Goal: Information Seeking & Learning: Understand process/instructions

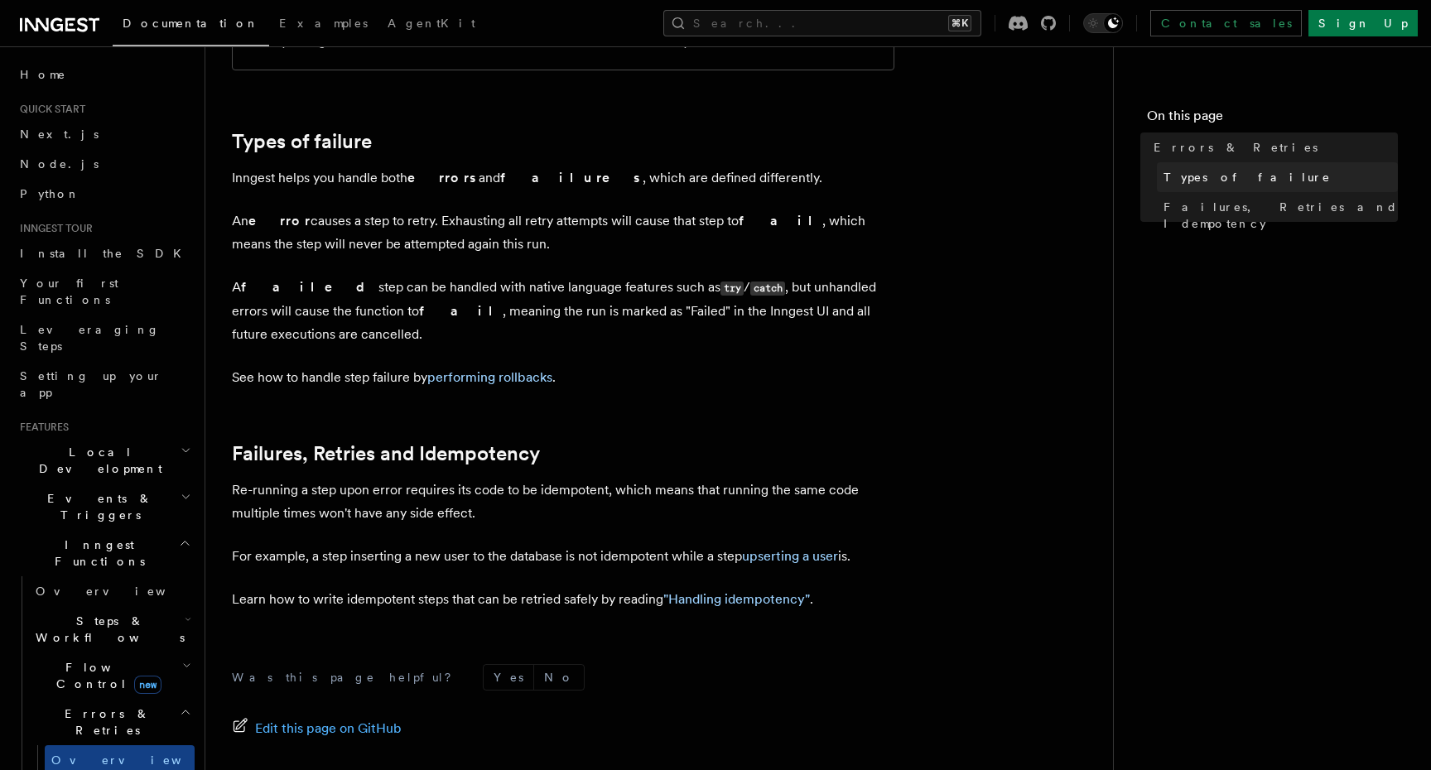
click at [1217, 179] on span "Types of failure" at bounding box center [1246, 177] width 167 height 17
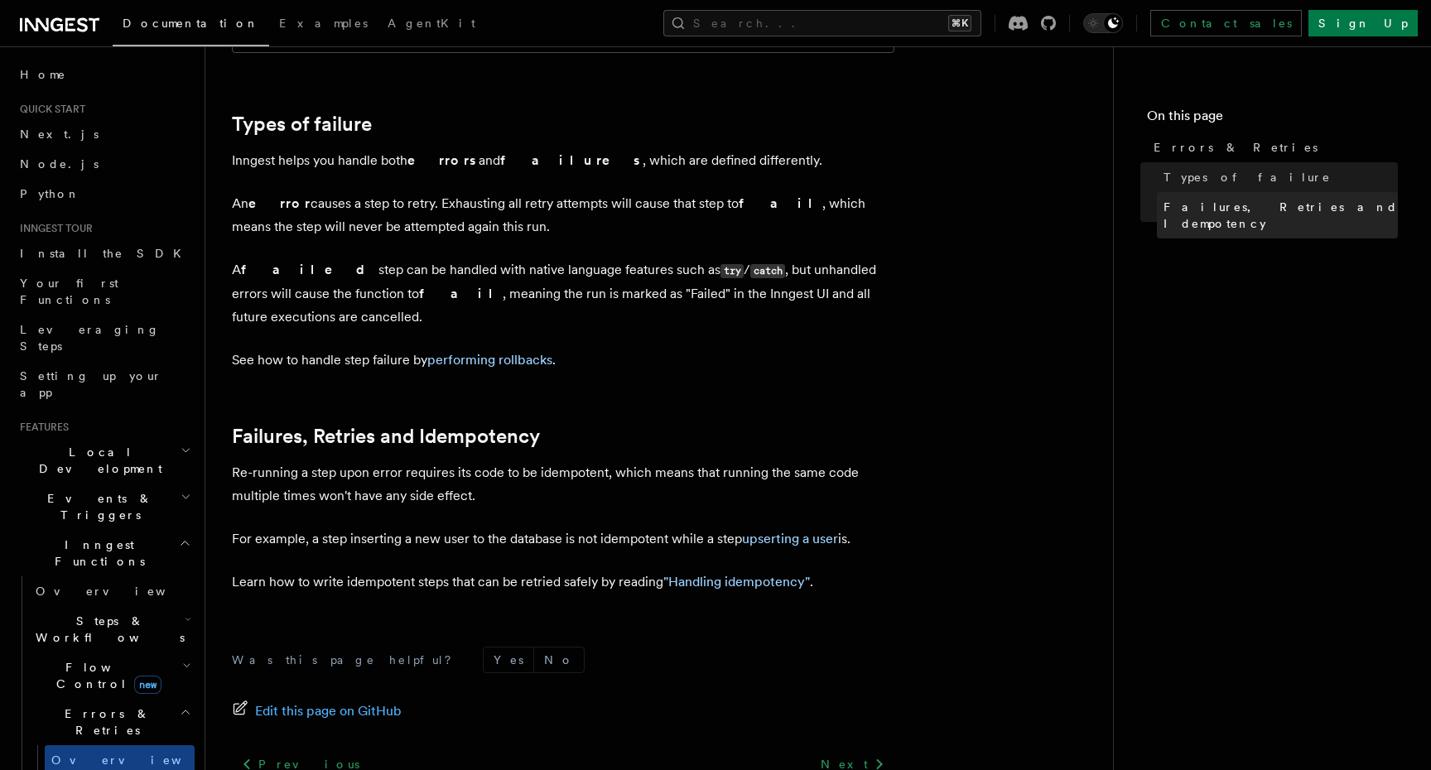
click at [1217, 214] on span "Failures, Retries and Idempotency" at bounding box center [1280, 215] width 234 height 33
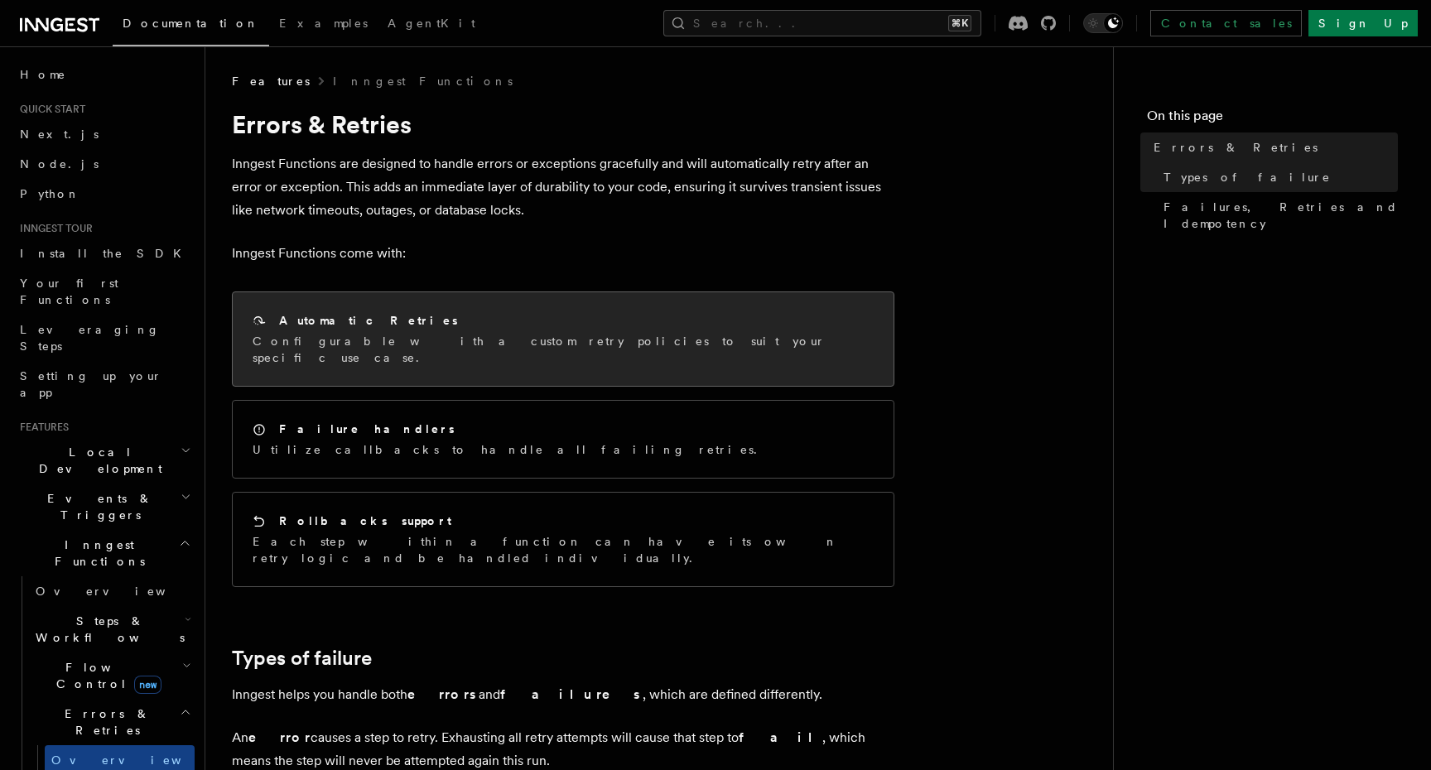
click at [412, 334] on p "Configurable with a custom retry policies to suit your specific use case." at bounding box center [563, 349] width 621 height 33
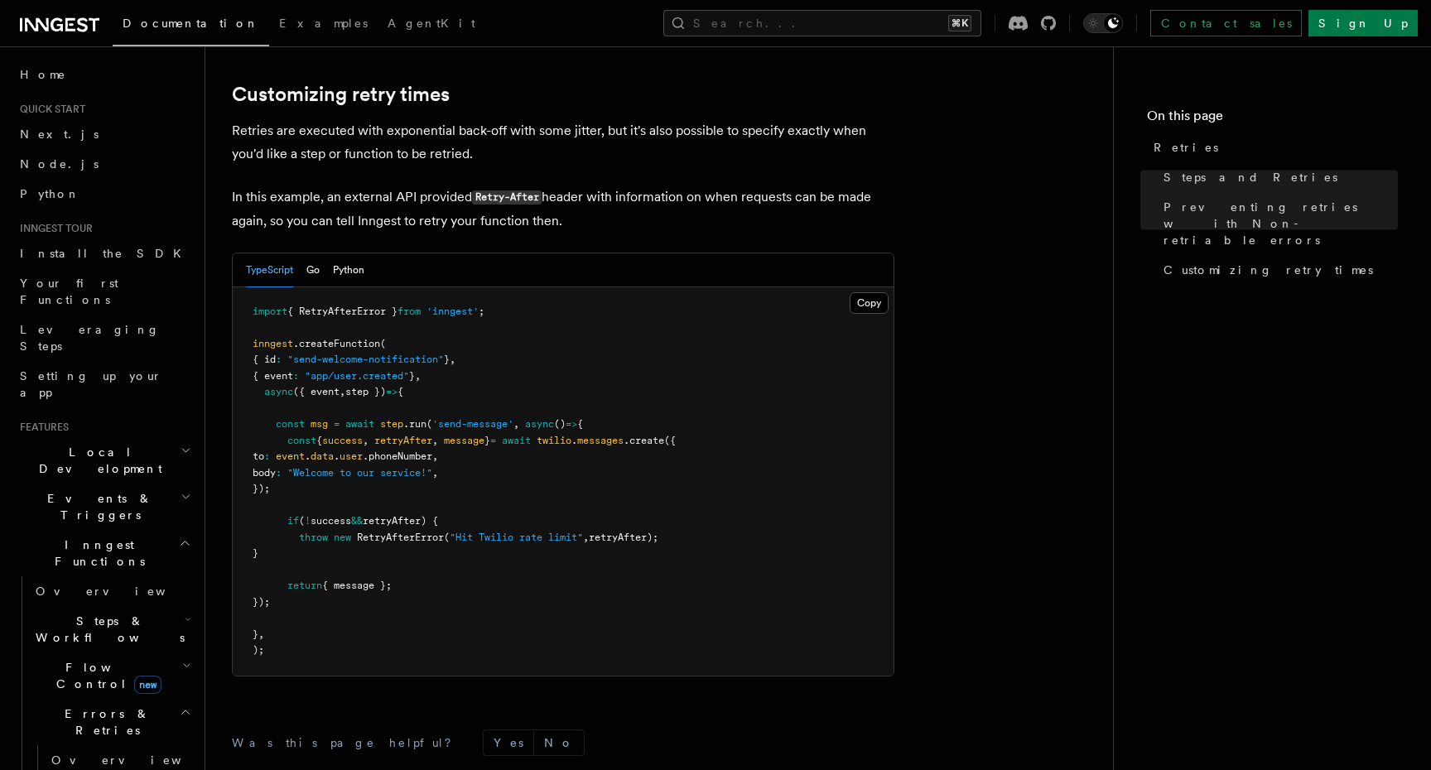
scroll to position [2374, 0]
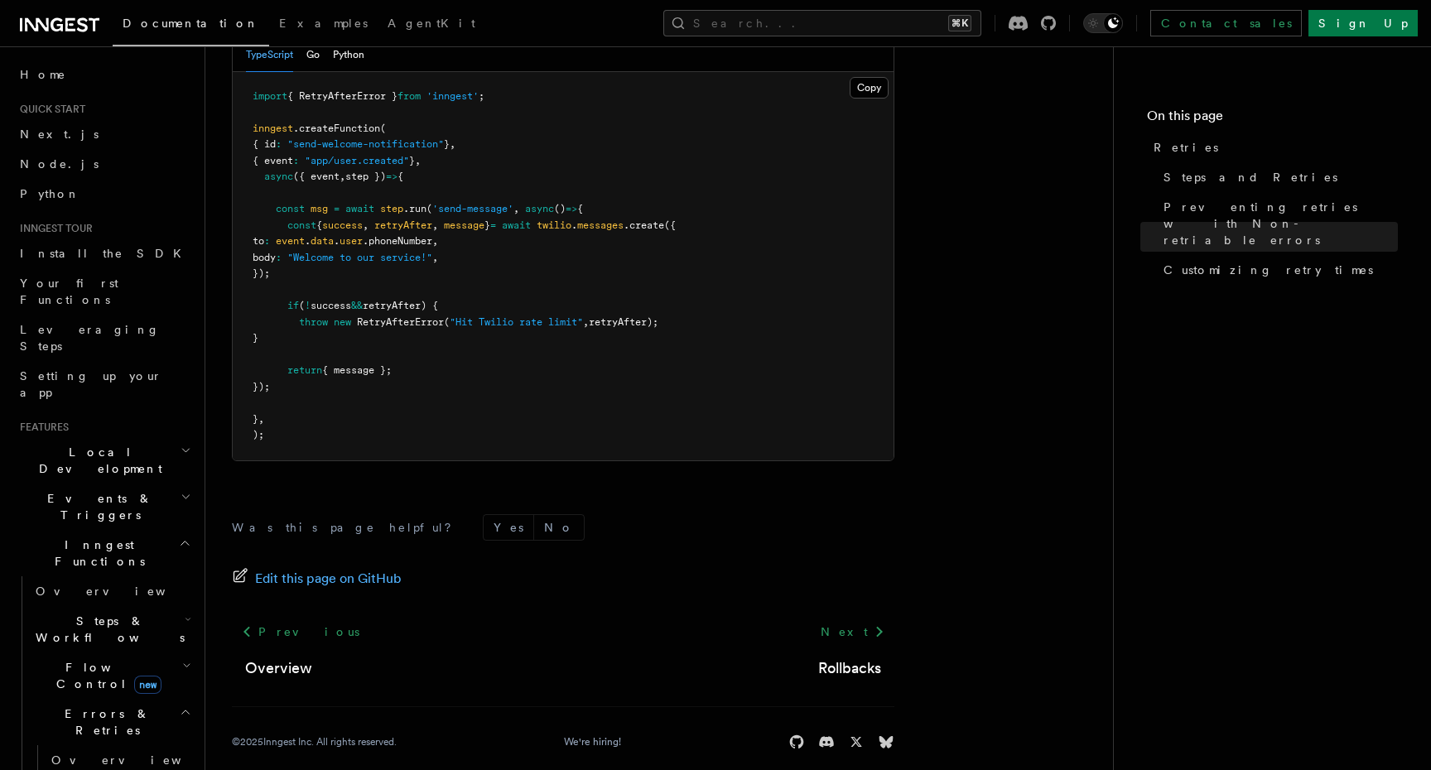
click at [419, 316] on span "RetryAfterError" at bounding box center [400, 322] width 87 height 12
copy span "RetryAfterError"
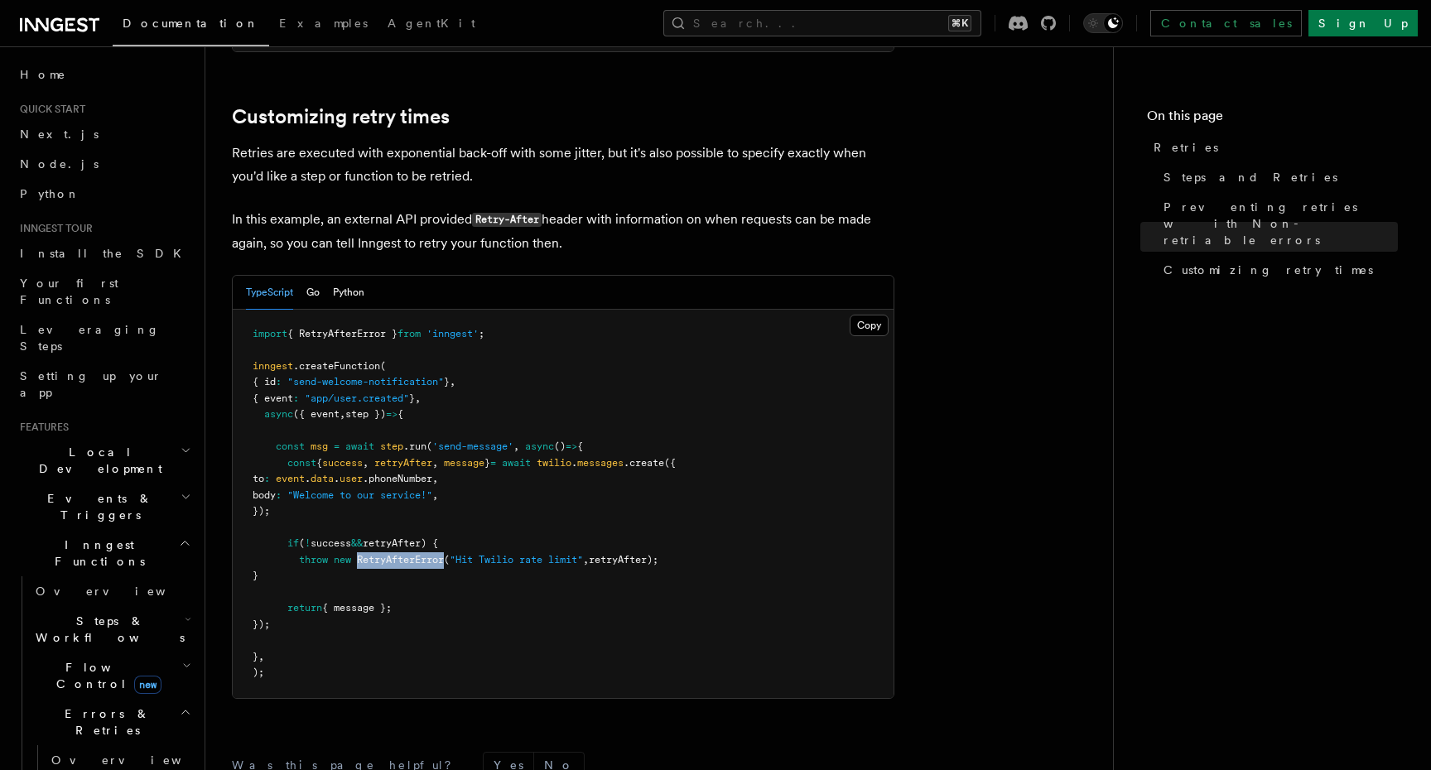
scroll to position [2122, 0]
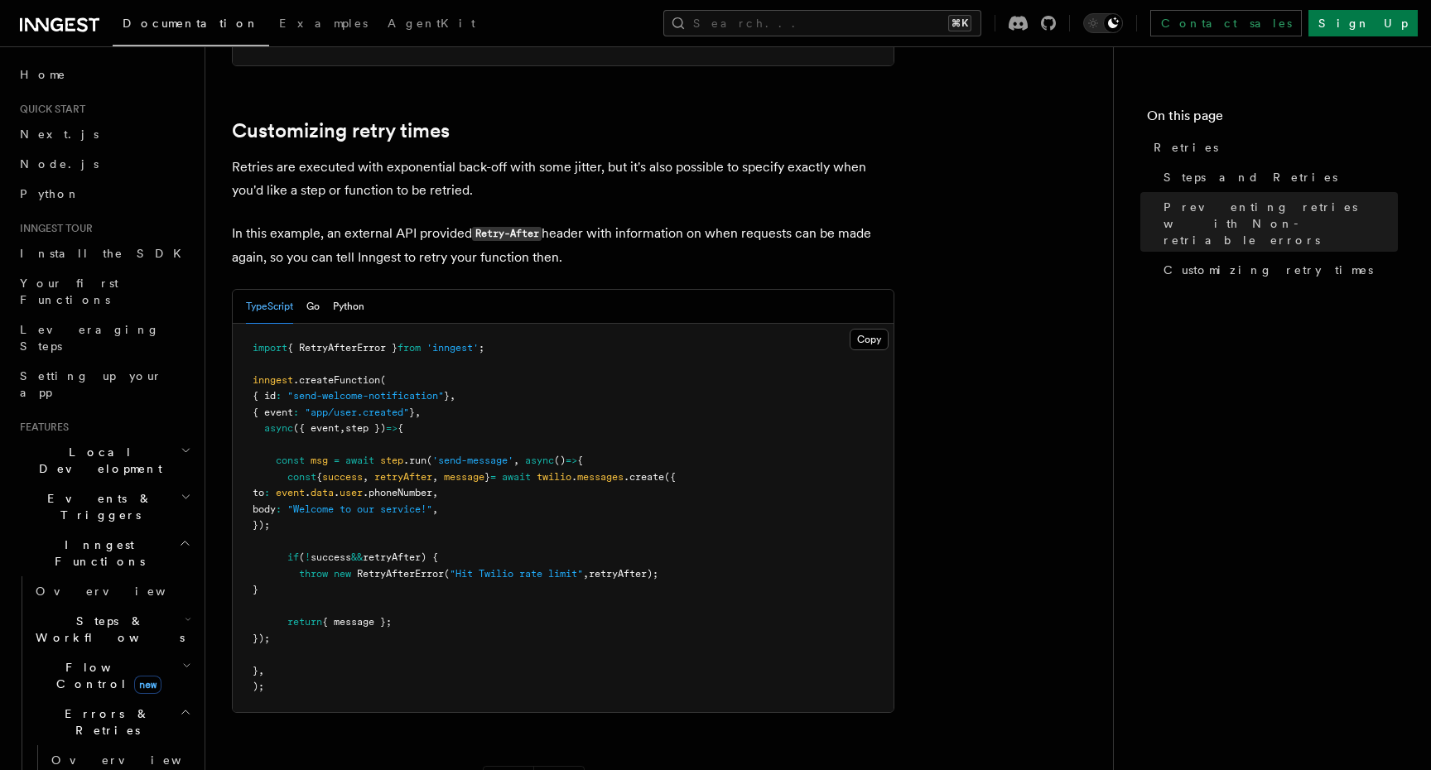
click at [416, 342] on span "from" at bounding box center [408, 348] width 23 height 12
copy code "import { RetryAfterError } from 'inngest' ;"
